Goal: Information Seeking & Learning: Learn about a topic

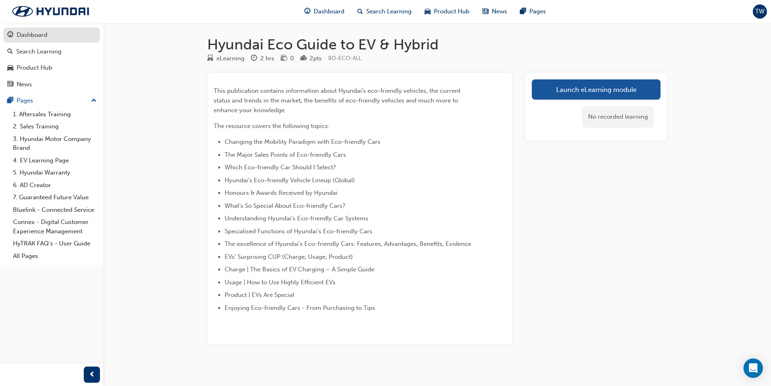
click at [34, 31] on div "Dashboard" at bounding box center [32, 34] width 31 height 9
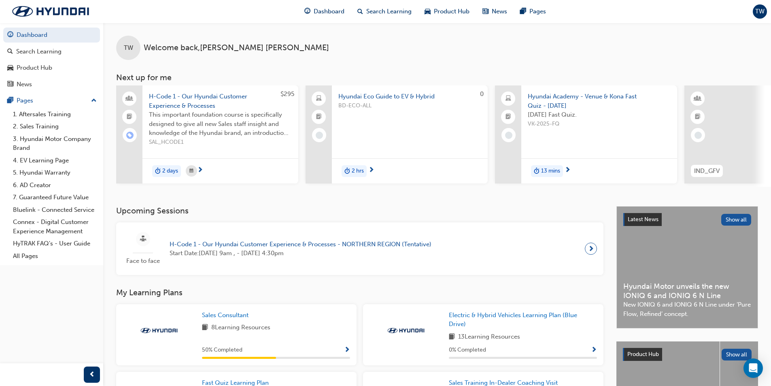
click at [565, 102] on span "Hyundai Academy - Venue & Kona Fast Quiz - March 2025" at bounding box center [599, 101] width 143 height 18
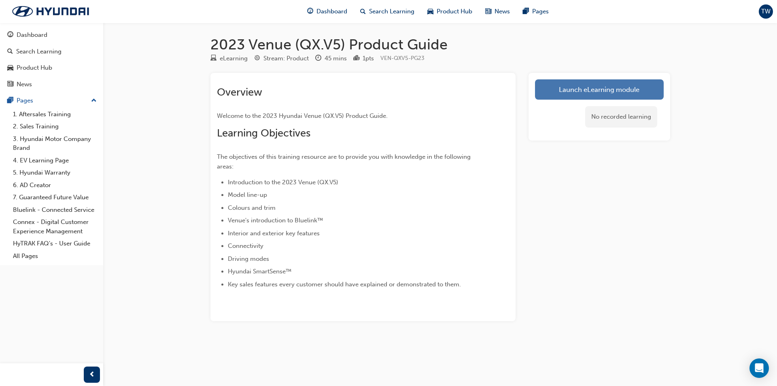
click at [570, 90] on link "Launch eLearning module" at bounding box center [599, 89] width 129 height 20
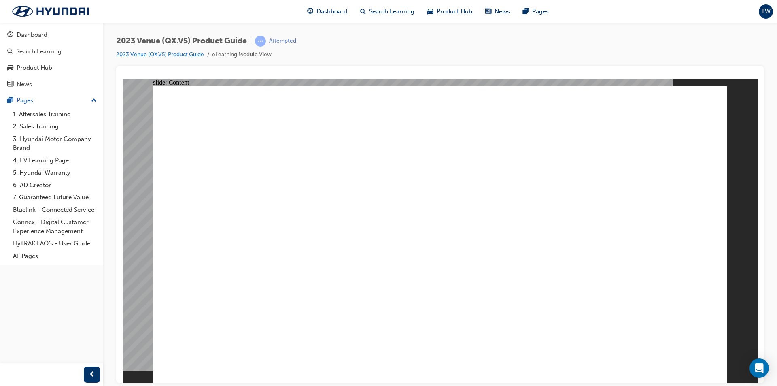
click at [123, 79] on image at bounding box center [123, 79] width 0 height 0
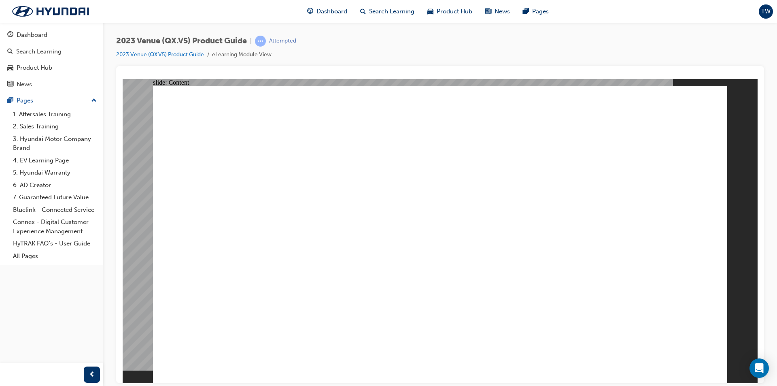
click at [123, 79] on image at bounding box center [123, 79] width 0 height 0
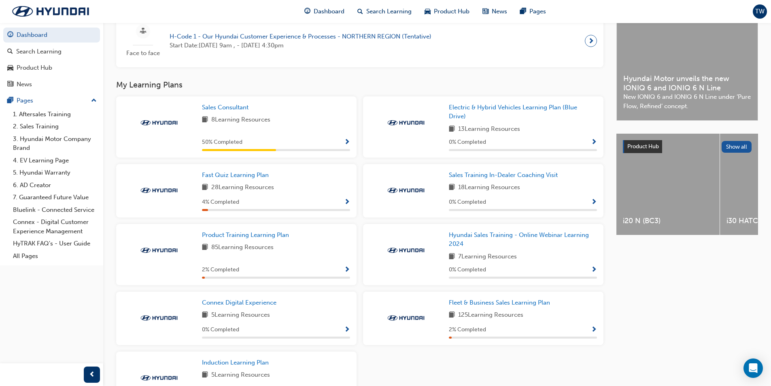
scroll to position [270, 0]
